Goal: Information Seeking & Learning: Find specific fact

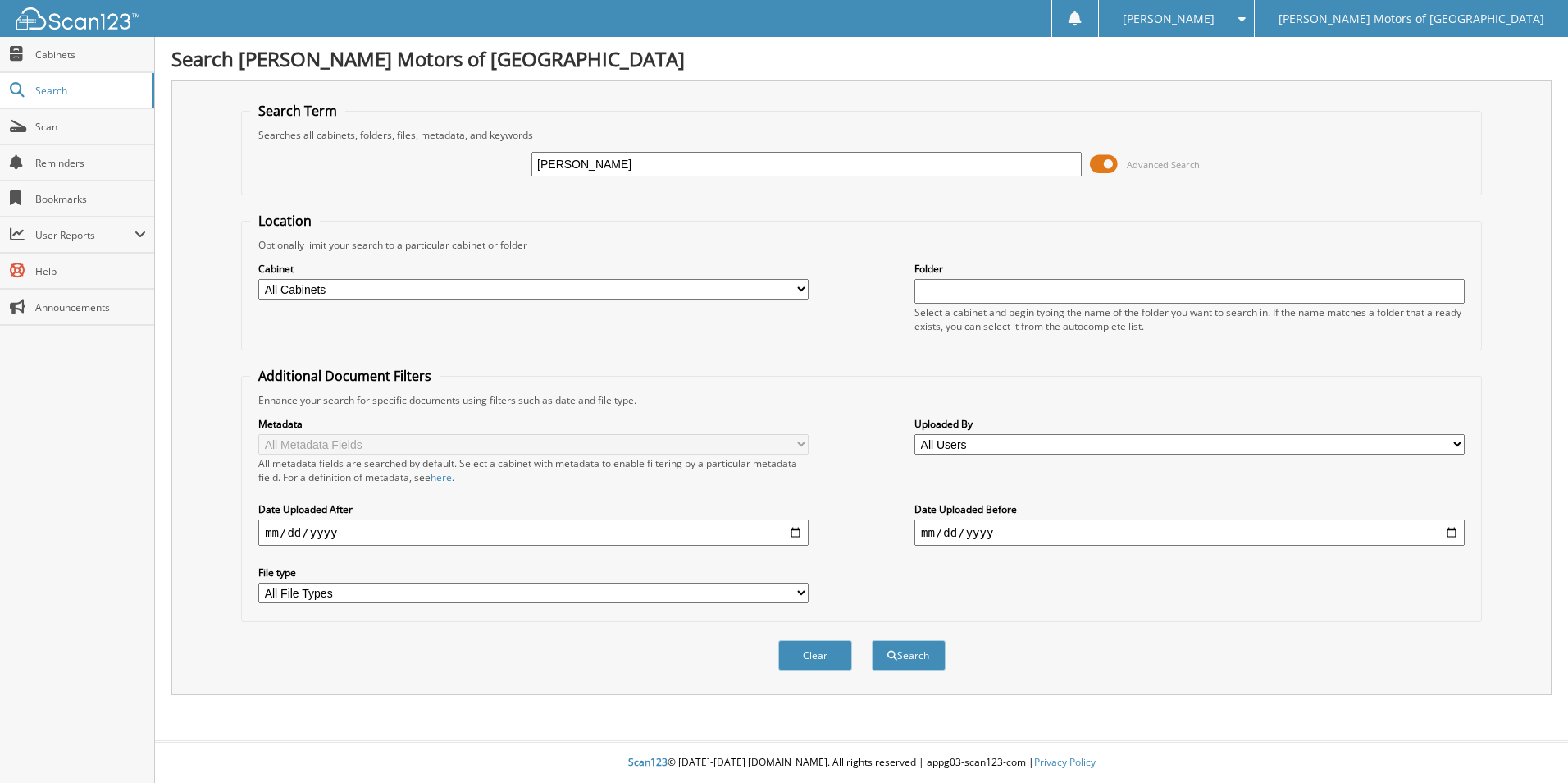
type input "WALTERS"
click at [872, 640] on button "Search" at bounding box center [908, 655] width 74 height 30
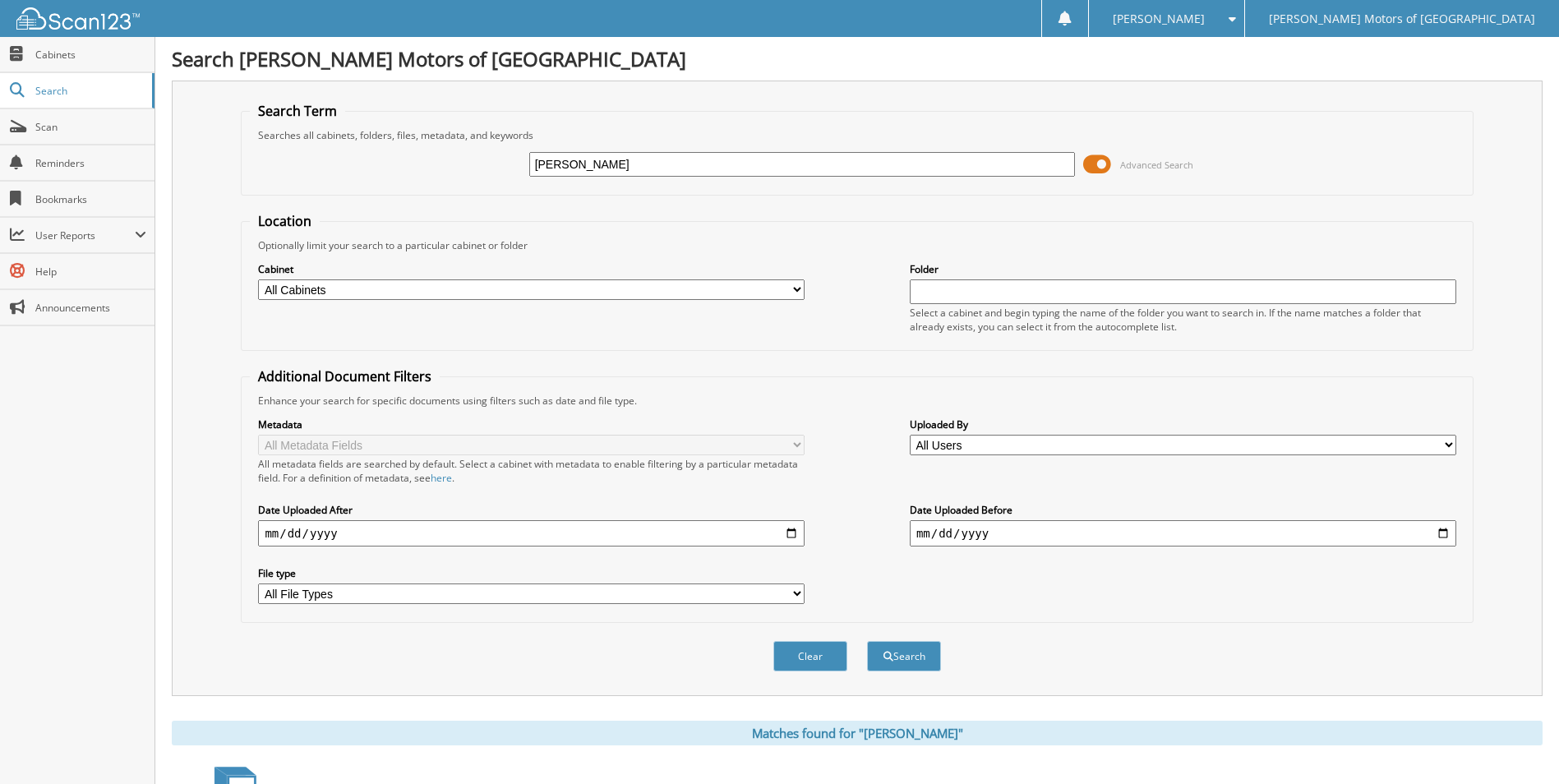
type input "[PERSON_NAME]"
click at [867, 641] on button "Search" at bounding box center [903, 655] width 74 height 30
click at [579, 160] on input "[PERSON_NAME]" at bounding box center [802, 164] width 546 height 25
type input "[PERSON_NAME]"
click at [867, 641] on button "Search" at bounding box center [903, 655] width 74 height 30
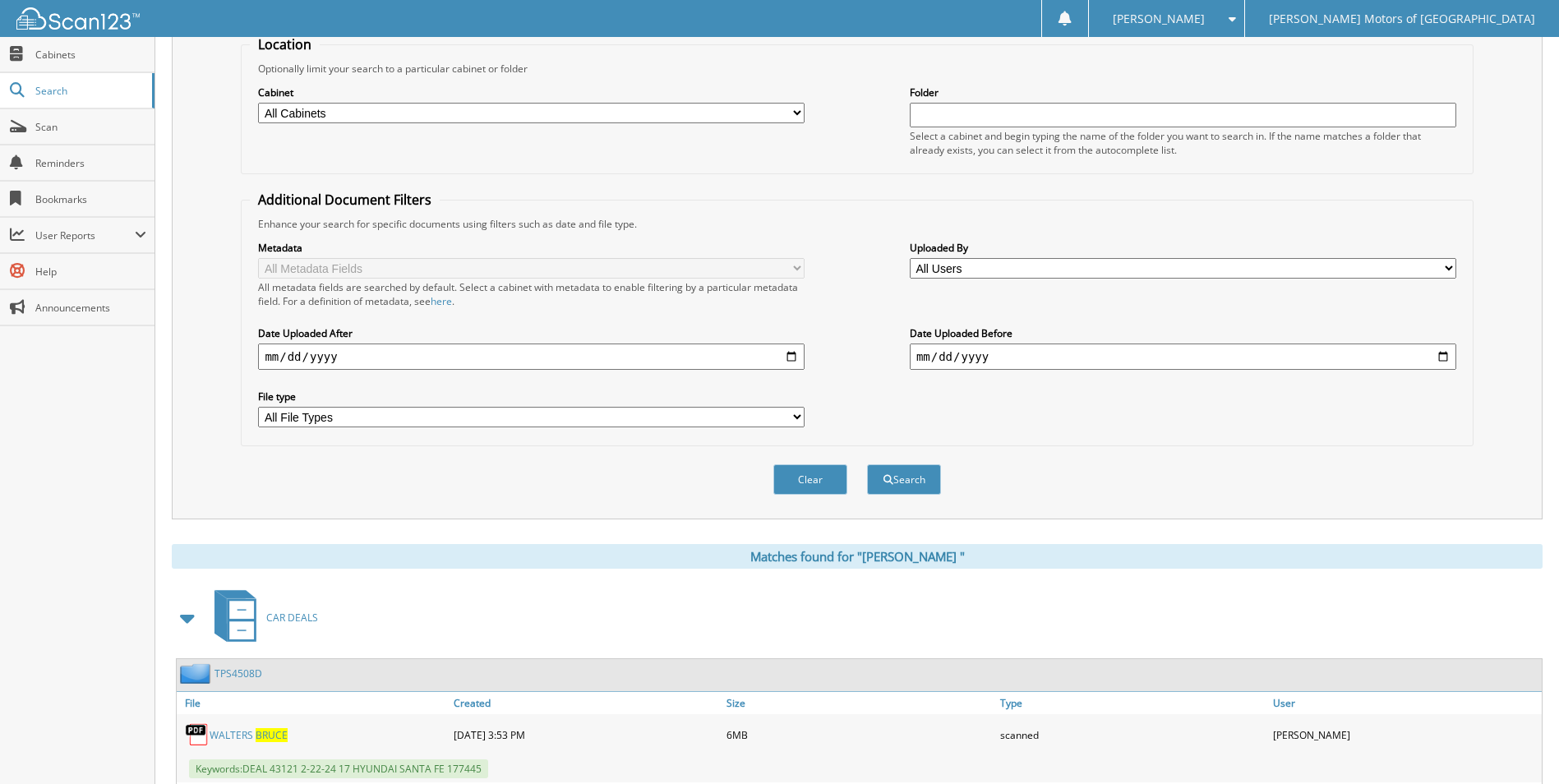
scroll to position [411, 0]
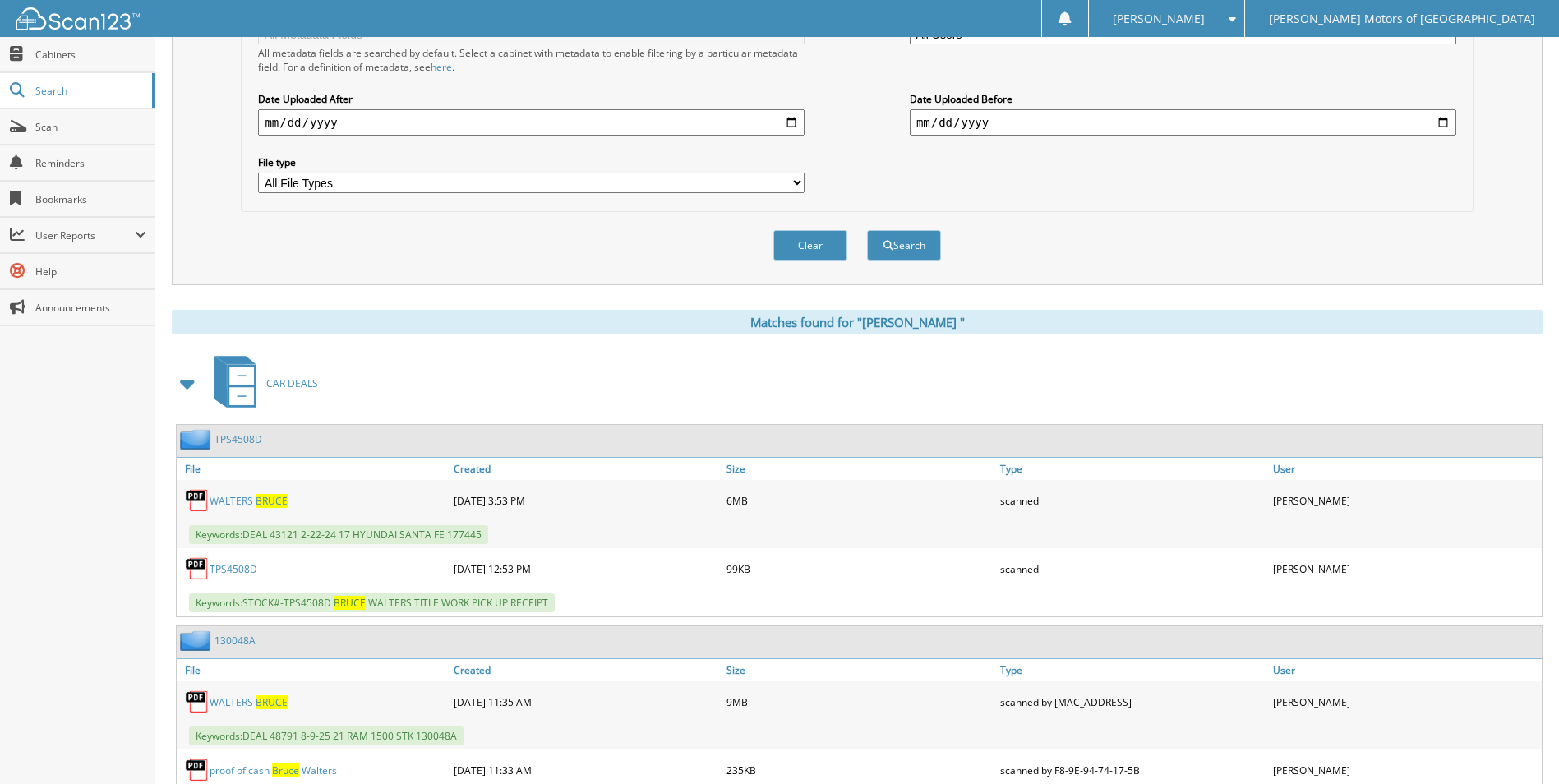
click at [241, 495] on link "W A L T E R S B R U C E" at bounding box center [248, 500] width 78 height 14
drag, startPoint x: 429, startPoint y: 403, endPoint x: 592, endPoint y: 274, distance: 207.9
click at [436, 397] on div "C A R D E A L S" at bounding box center [857, 383] width 1371 height 65
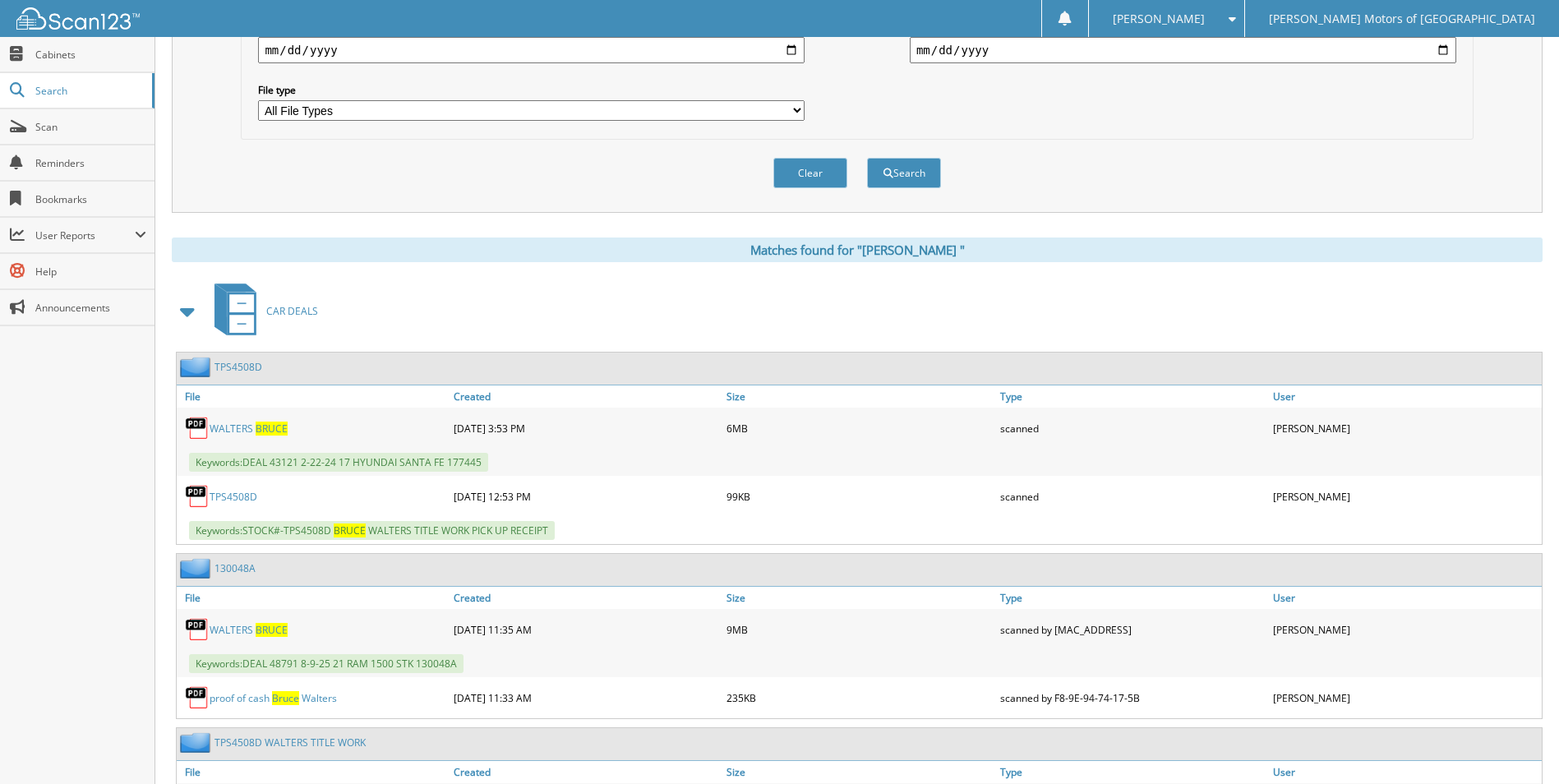
scroll to position [576, 0]
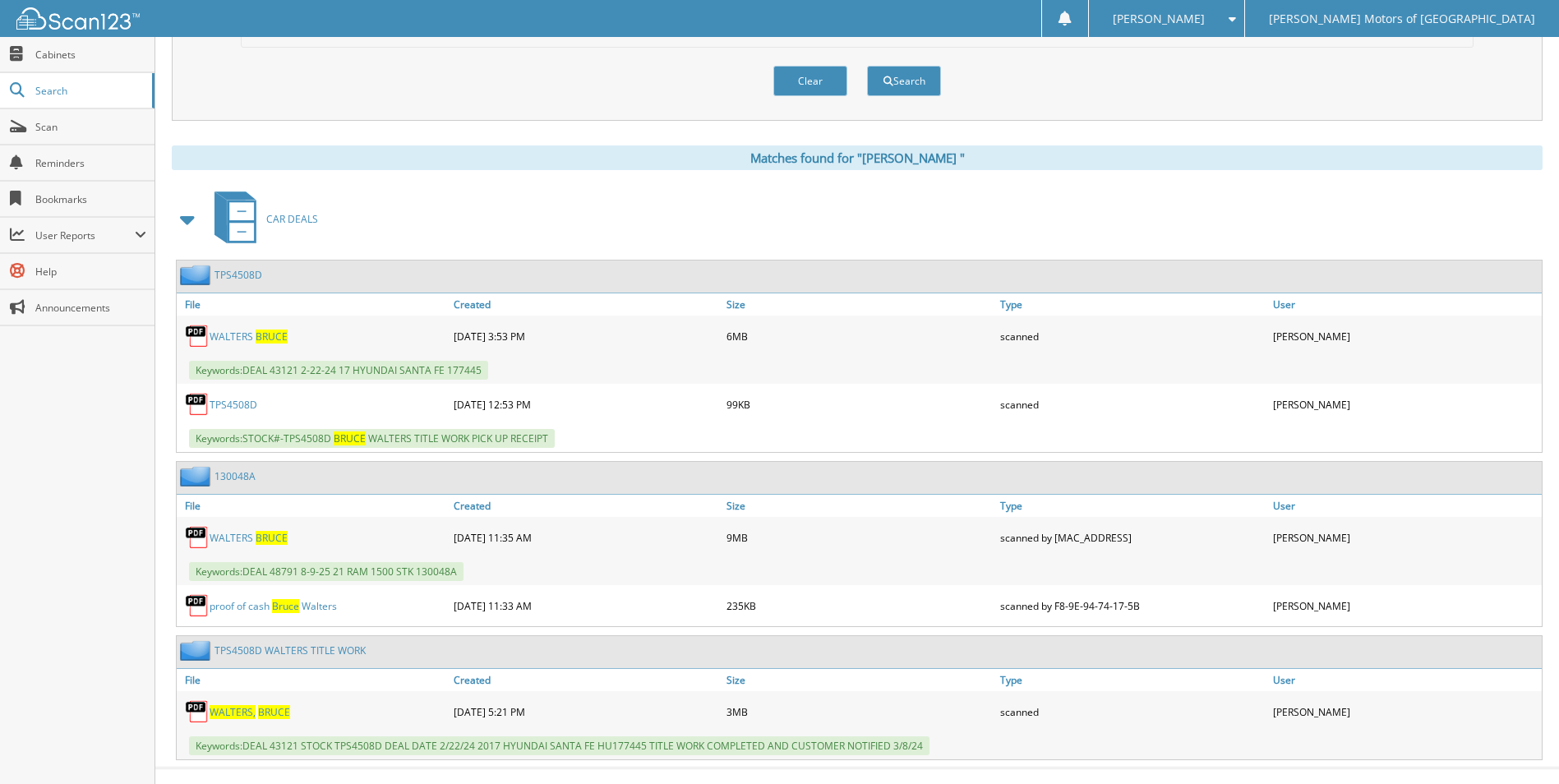
click at [224, 542] on link "W A L T E R S B R U C E" at bounding box center [248, 537] width 78 height 14
click at [230, 538] on link "W A L T E R S B R U C E" at bounding box center [248, 537] width 78 height 14
